Goal: Entertainment & Leisure: Browse casually

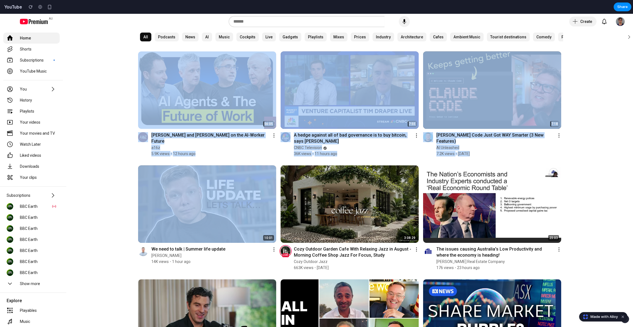
drag, startPoint x: 101, startPoint y: 110, endPoint x: 101, endPoint y: 180, distance: 70.7
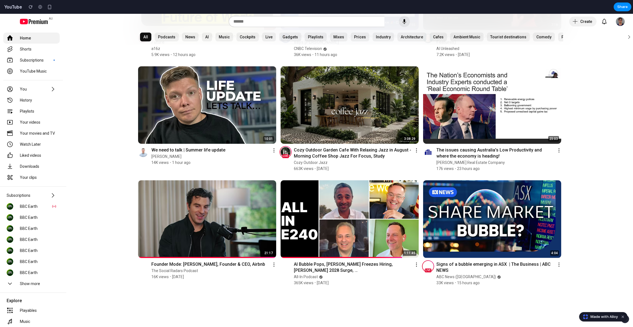
scroll to position [99, 0]
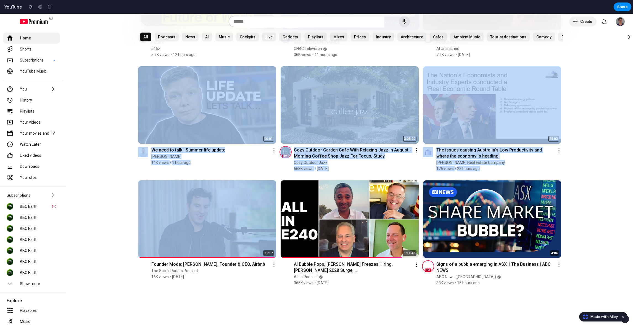
drag, startPoint x: 101, startPoint y: 221, endPoint x: 101, endPoint y: 146, distance: 75.1
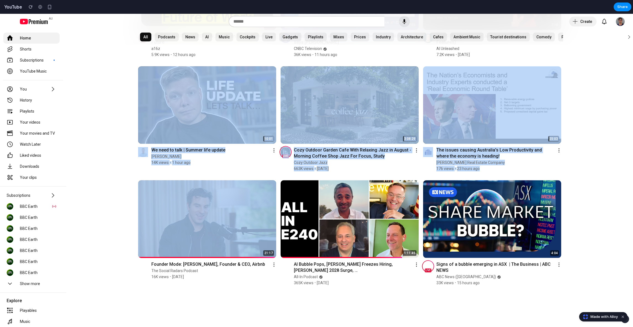
drag, startPoint x: 101, startPoint y: 110, endPoint x: 101, endPoint y: 231, distance: 121.2
drag, startPoint x: 101, startPoint y: 233, endPoint x: 101, endPoint y: 96, distance: 137.8
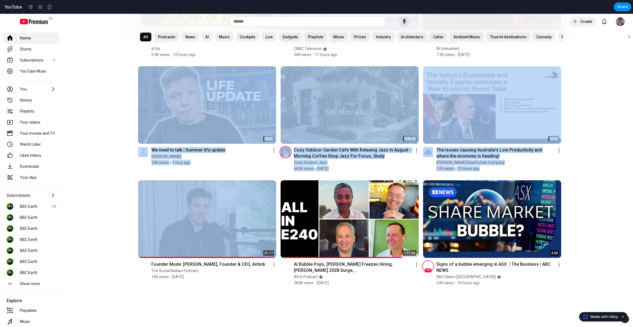
drag, startPoint x: 101, startPoint y: 96, endPoint x: 101, endPoint y: 212, distance: 116.8
drag, startPoint x: 101, startPoint y: 217, endPoint x: 101, endPoint y: 98, distance: 118.5
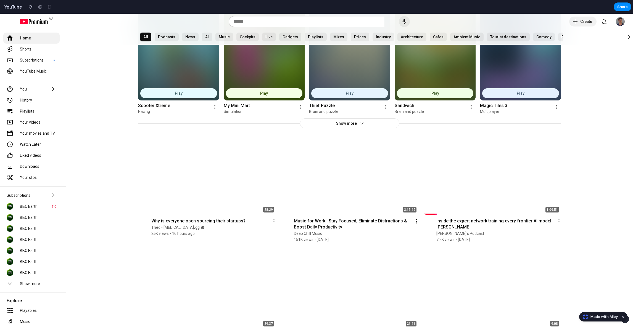
scroll to position [971, 0]
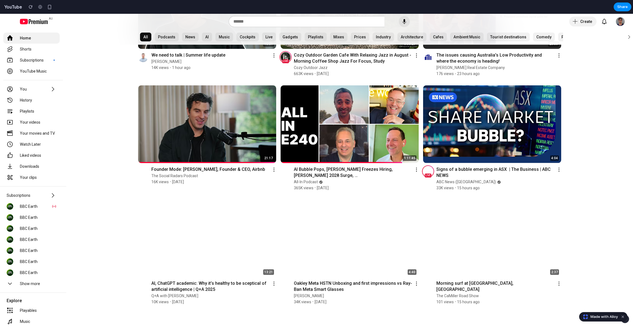
scroll to position [0, 0]
